Goal: Information Seeking & Learning: Learn about a topic

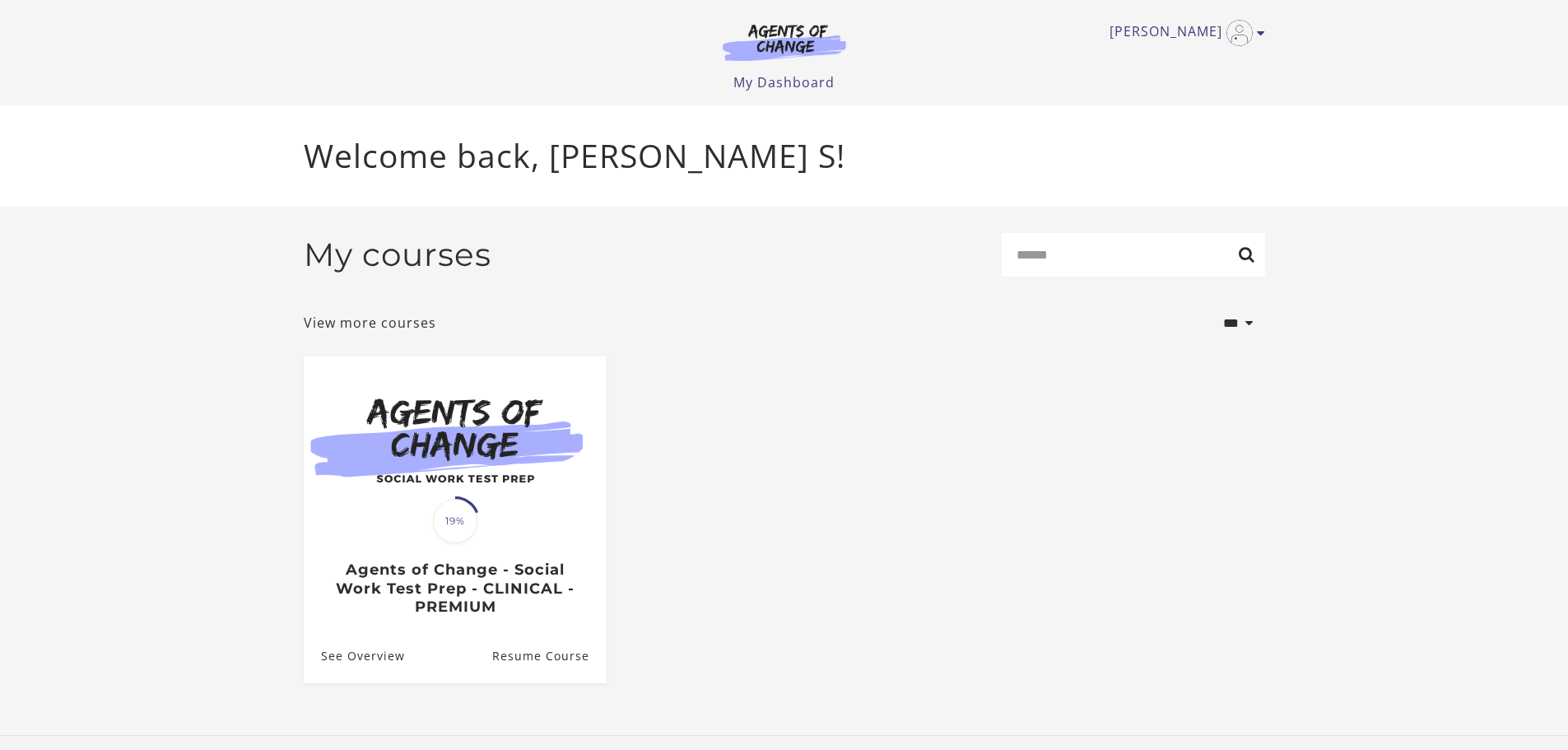
click at [518, 505] on img at bounding box center [455, 438] width 303 height 163
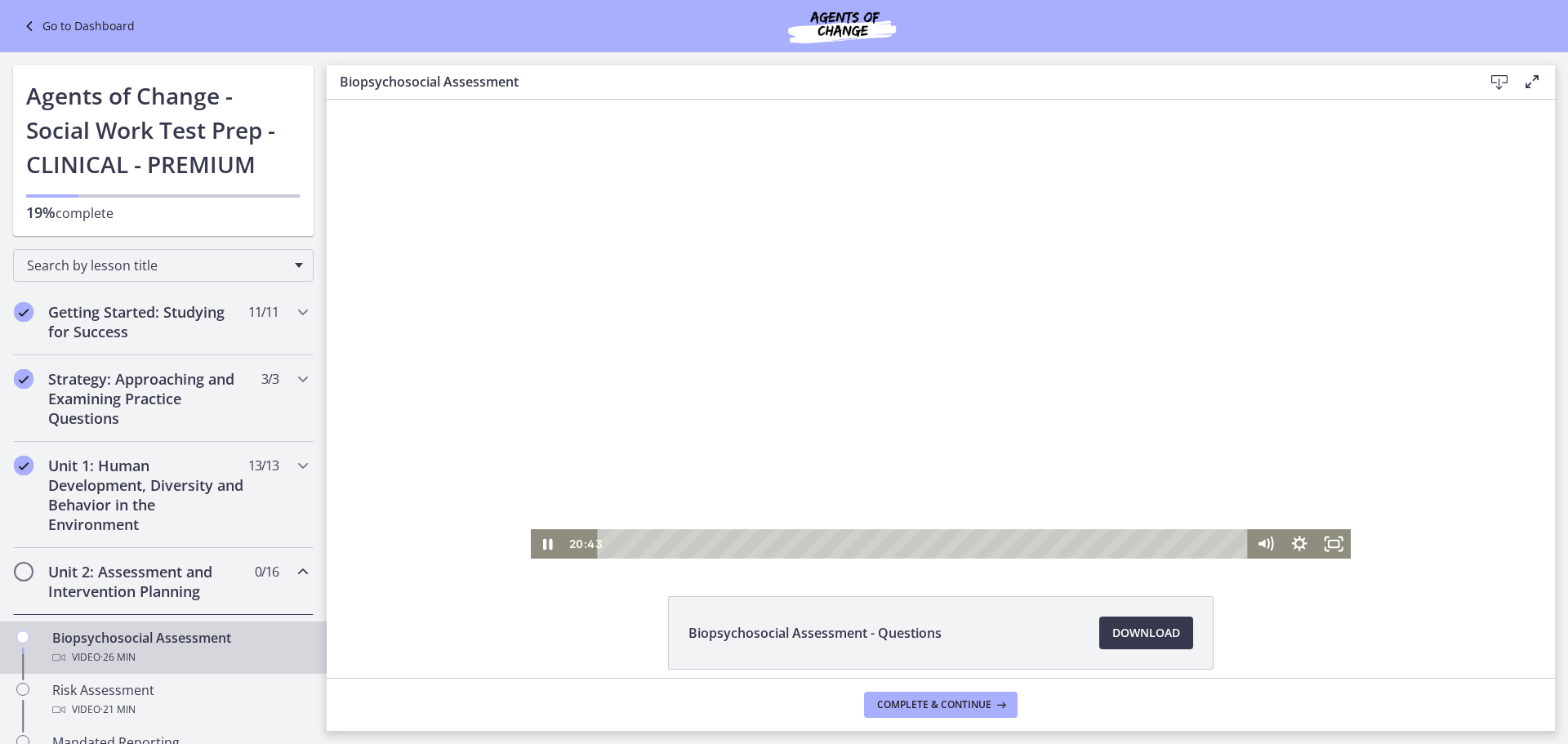
click at [919, 430] on div at bounding box center [941, 329] width 821 height 459
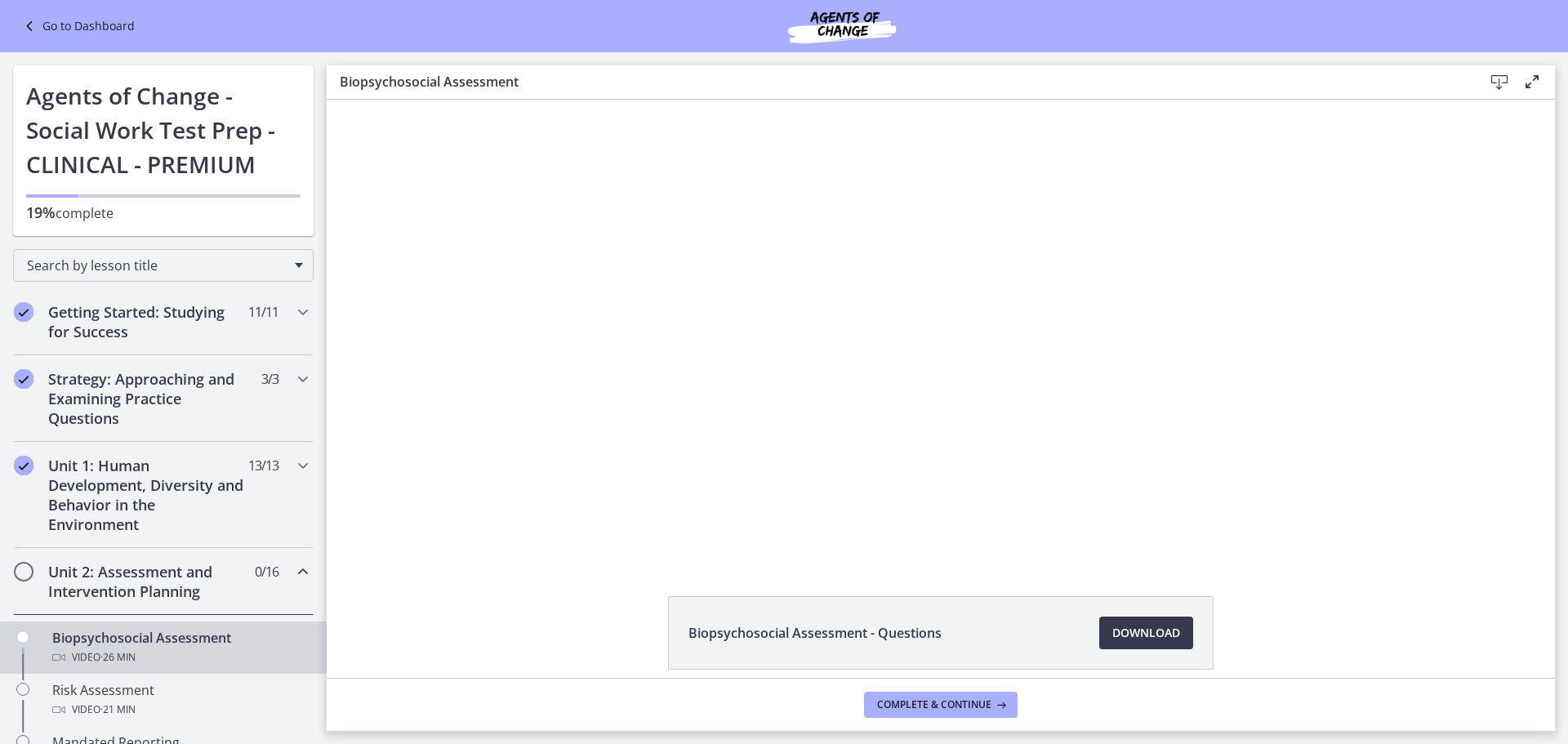
click at [1171, 411] on div at bounding box center [941, 329] width 821 height 459
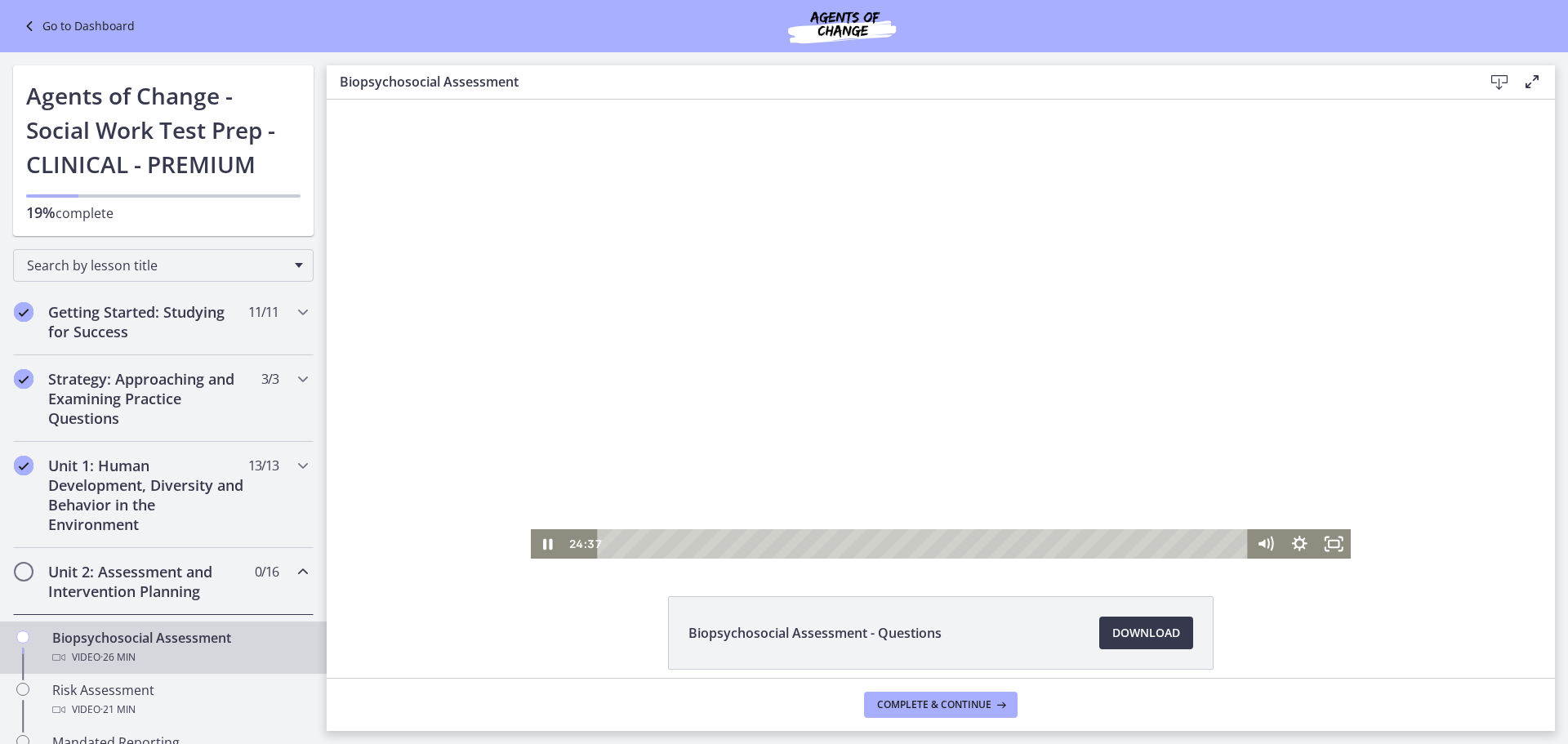
click at [1115, 376] on div at bounding box center [941, 329] width 821 height 459
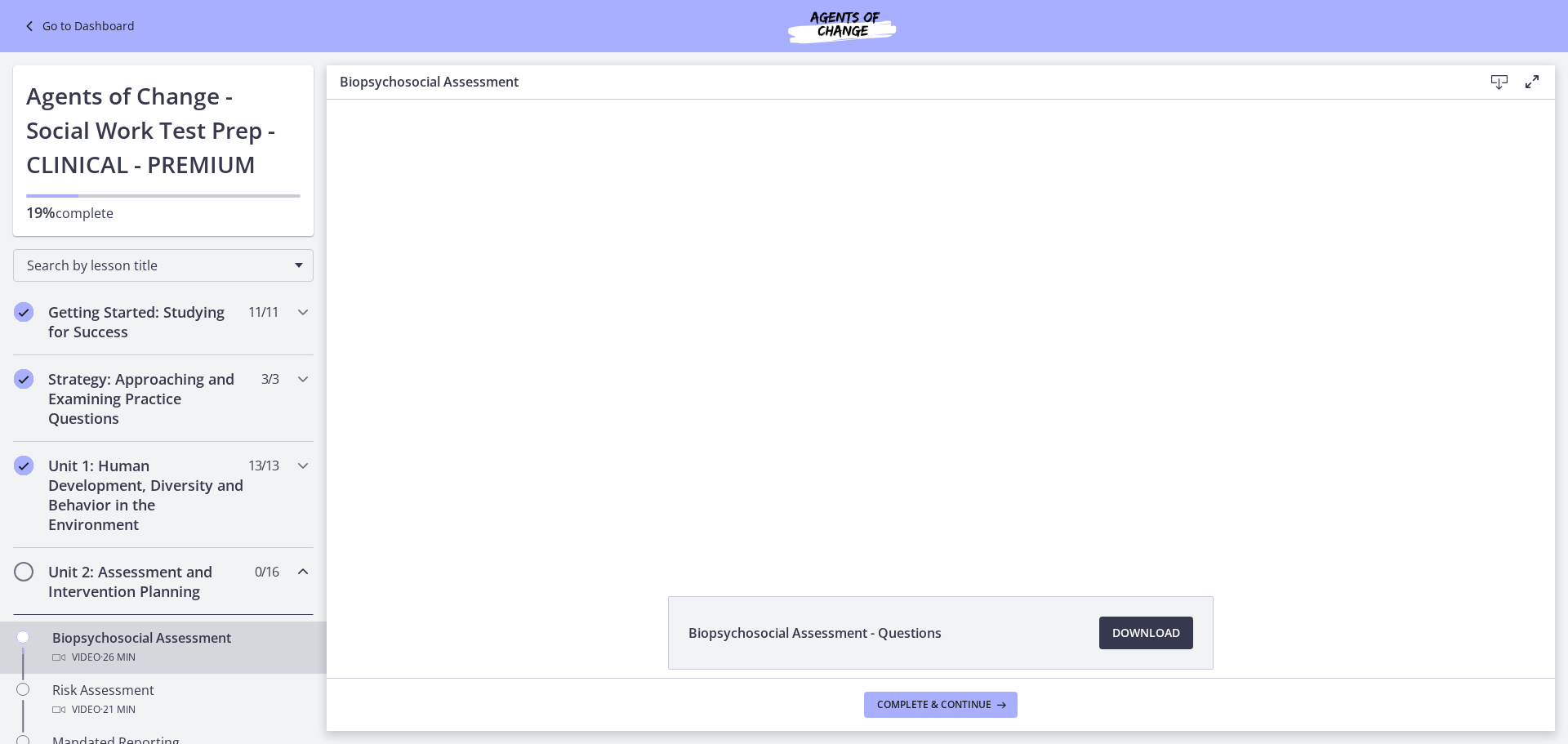
click at [1115, 376] on div at bounding box center [941, 329] width 821 height 459
click at [968, 717] on button "Complete & continue" at bounding box center [940, 705] width 153 height 26
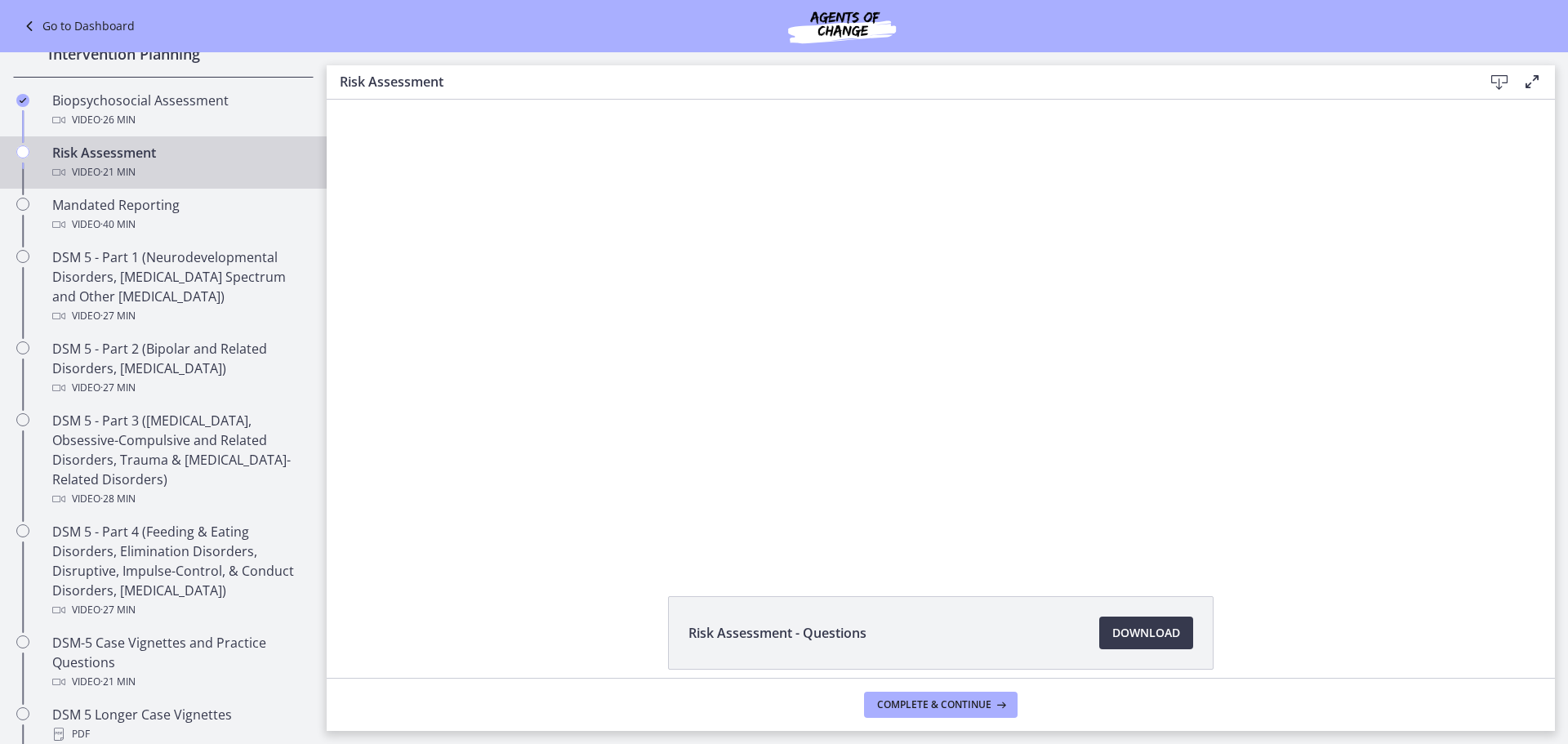
scroll to position [541, 0]
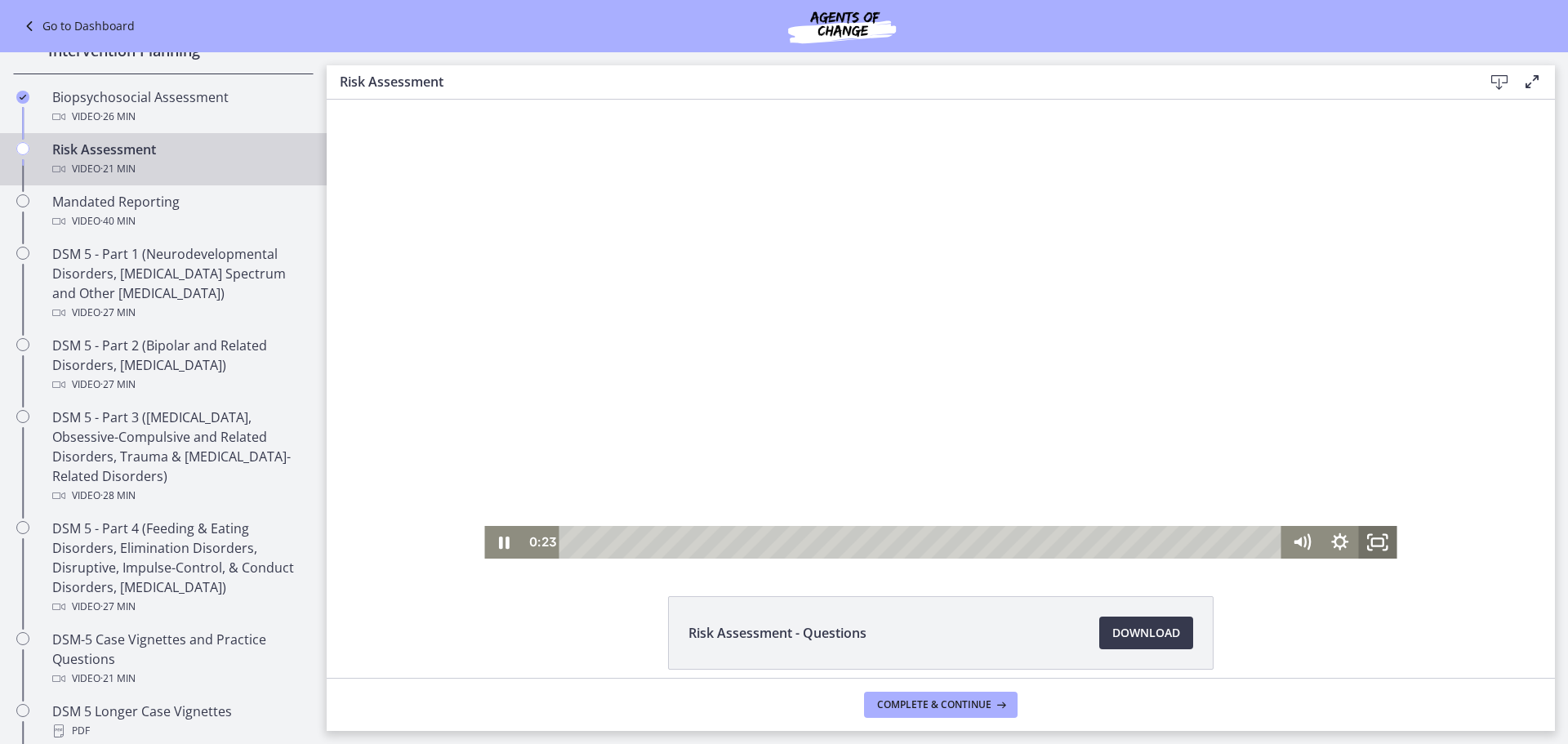
drag, startPoint x: 1373, startPoint y: 545, endPoint x: 1699, endPoint y: 743, distance: 381.4
click at [1373, 545] on icon "Fullscreen" at bounding box center [1378, 542] width 39 height 33
click at [484, 547] on icon "Pause" at bounding box center [503, 542] width 39 height 33
click at [642, 419] on div at bounding box center [940, 329] width 912 height 459
click at [1096, 386] on div at bounding box center [940, 329] width 912 height 459
